Goal: Transaction & Acquisition: Subscribe to service/newsletter

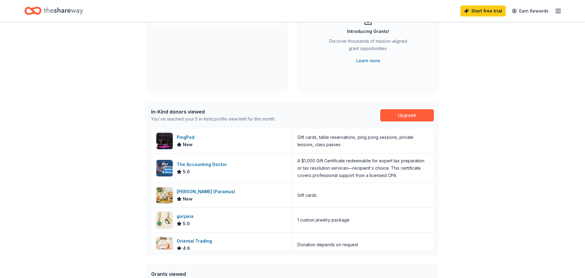
scroll to position [83, 0]
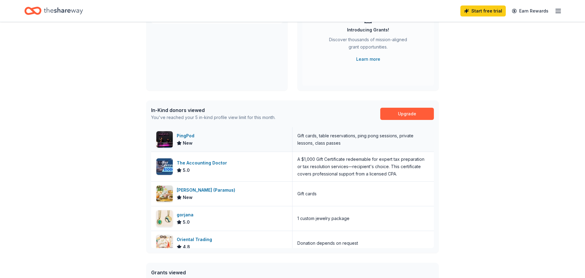
click at [189, 136] on div "PingPod" at bounding box center [187, 135] width 20 height 7
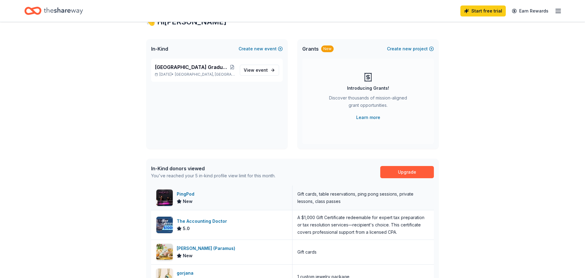
scroll to position [0, 0]
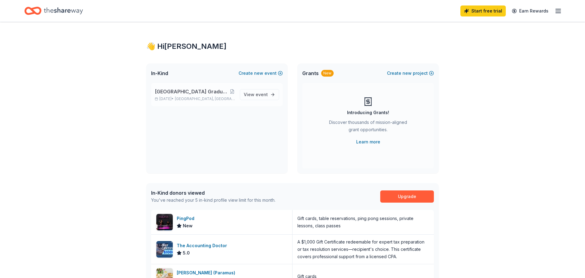
click at [205, 96] on span "Waldwick, NJ" at bounding box center [205, 98] width 60 height 5
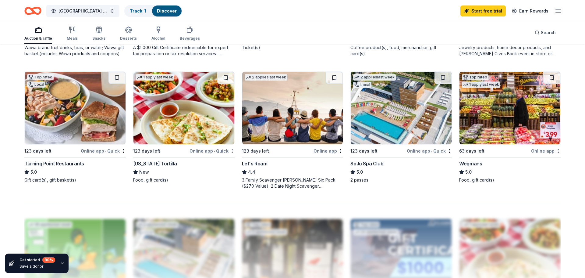
scroll to position [437, 0]
click at [375, 164] on div "SoJo Spa Club" at bounding box center [366, 163] width 33 height 7
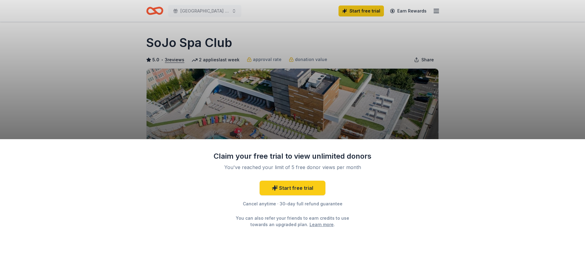
click at [477, 97] on div "Claim your free trial to view unlimited donors You've reached your limit of 5 f…" at bounding box center [292, 139] width 585 height 278
click at [294, 191] on link "Start free trial" at bounding box center [293, 187] width 66 height 15
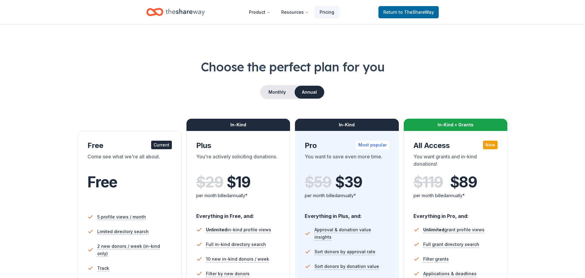
click at [138, 77] on div "Choose the perfect plan for you Monthly Annual Free Current Come see what we're…" at bounding box center [292, 207] width 536 height 298
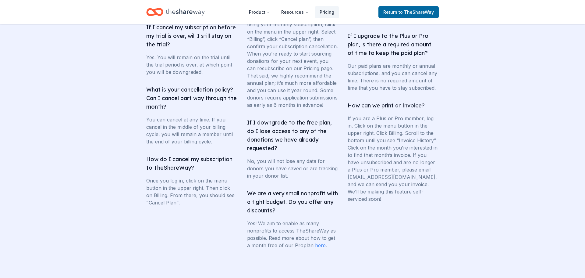
scroll to position [1109, 0]
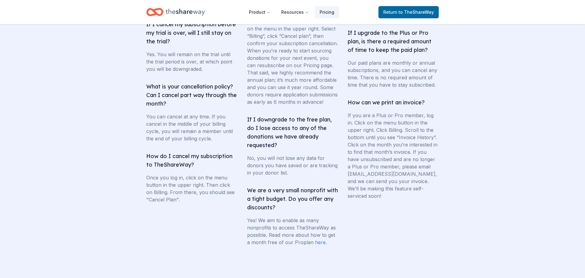
click at [318, 245] on link "here" at bounding box center [320, 242] width 11 height 6
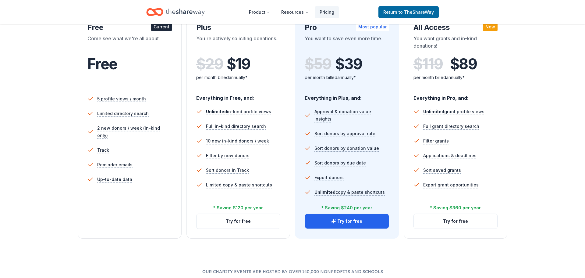
scroll to position [117, 0]
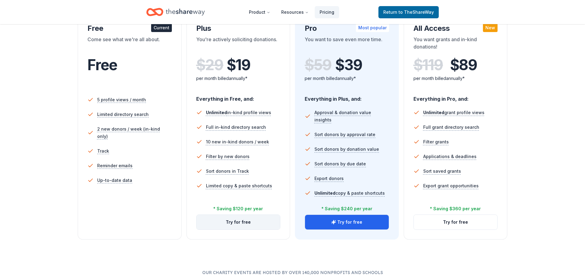
click at [238, 222] on button "Try for free" at bounding box center [239, 221] width 84 height 15
